Goal: Information Seeking & Learning: Learn about a topic

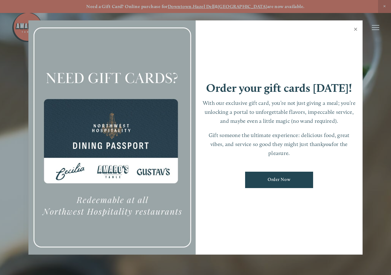
click at [356, 28] on link "Close" at bounding box center [356, 29] width 12 height 17
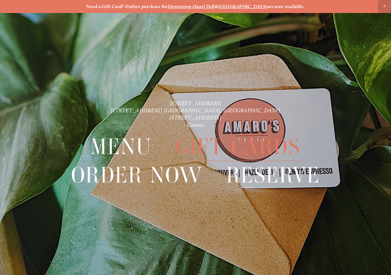
scroll to position [13, 0]
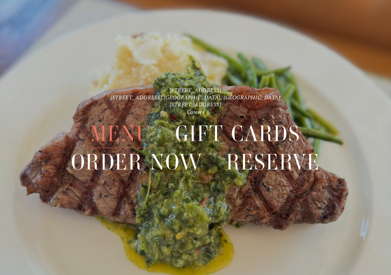
click at [141, 130] on span "Menu" at bounding box center [121, 133] width 61 height 28
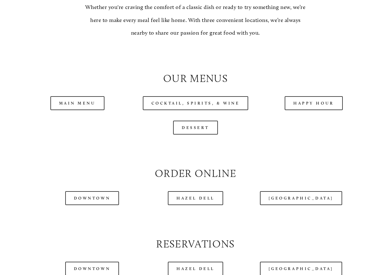
scroll to position [526, 0]
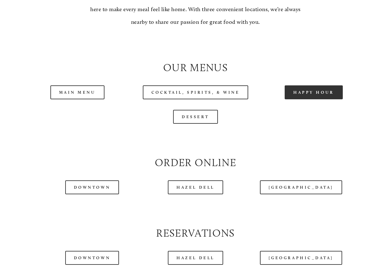
click at [318, 99] on link "Happy Hour" at bounding box center [314, 92] width 58 height 14
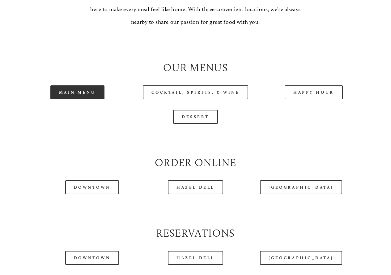
click at [80, 99] on link "Main Menu" at bounding box center [77, 92] width 54 height 14
